Goal: Check status: Check status

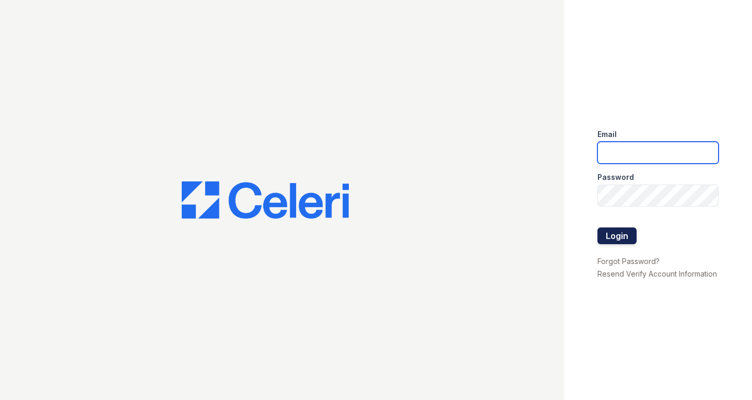
type input "[EMAIL_ADDRESS][DOMAIN_NAME]"
click at [617, 235] on button "Login" at bounding box center [617, 235] width 39 height 17
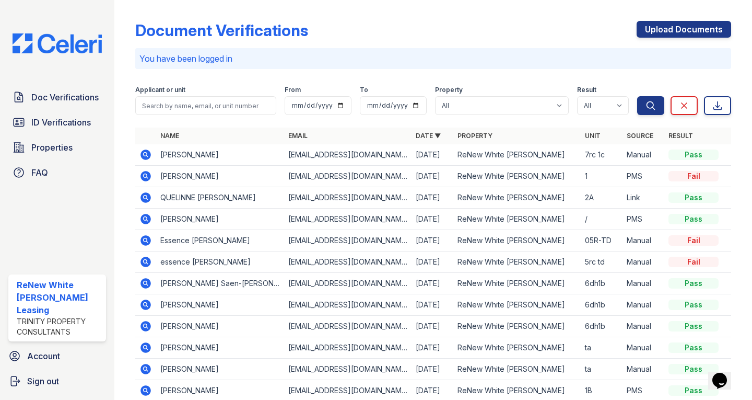
click at [150, 236] on icon at bounding box center [146, 240] width 13 height 13
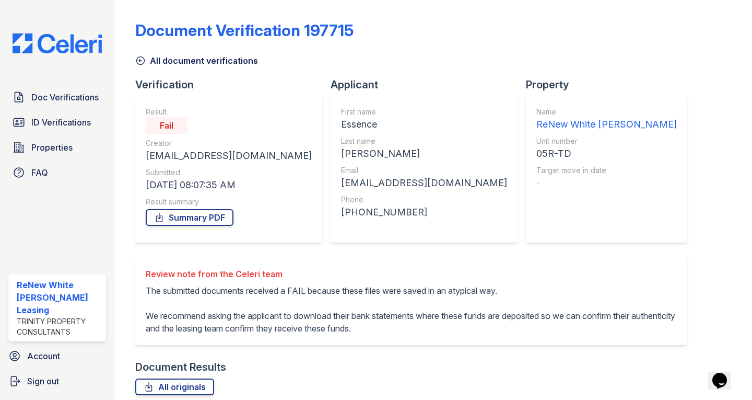
drag, startPoint x: 359, startPoint y: 27, endPoint x: 139, endPoint y: 31, distance: 220.0
click at [139, 31] on div "Document Verification 197715" at bounding box center [433, 34] width 596 height 27
copy div "Document Verification 197715"
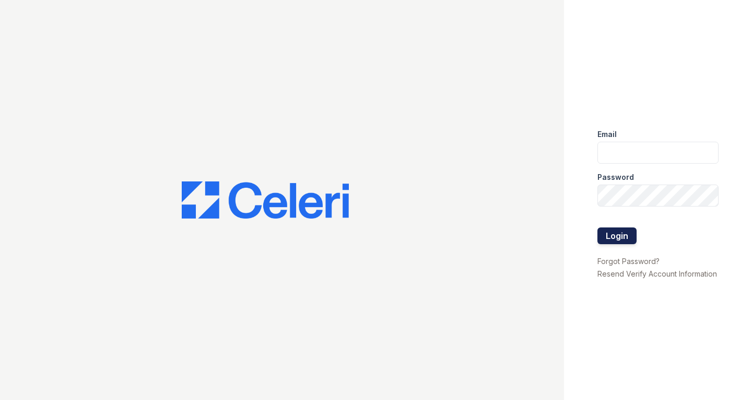
type input "renewwhitemarsh@trinity-pm.com"
click at [615, 238] on button "Login" at bounding box center [617, 235] width 39 height 17
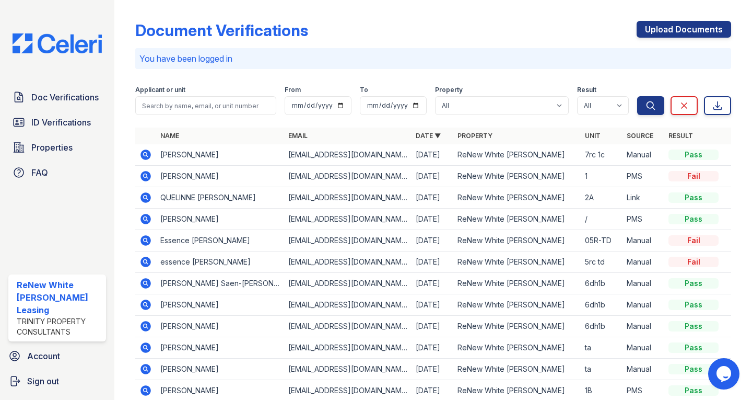
click at [148, 238] on icon at bounding box center [146, 240] width 10 height 10
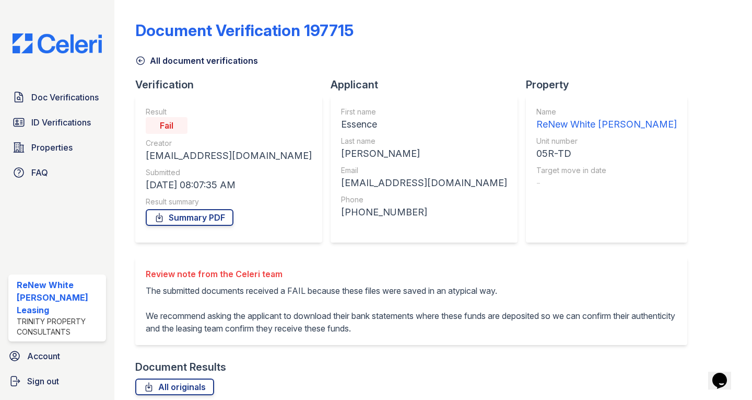
click at [326, 31] on div "Document Verification 197715" at bounding box center [244, 30] width 218 height 19
copy div "197715"
